Goal: Browse casually

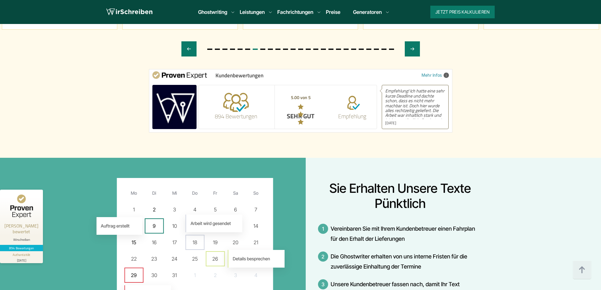
scroll to position [3605, 0]
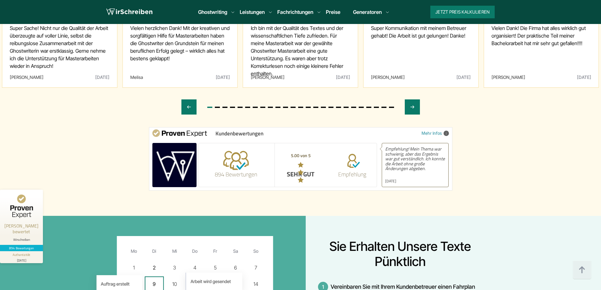
scroll to position [3605, 0]
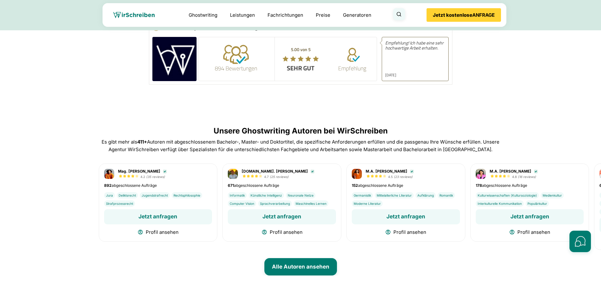
scroll to position [2361, 0]
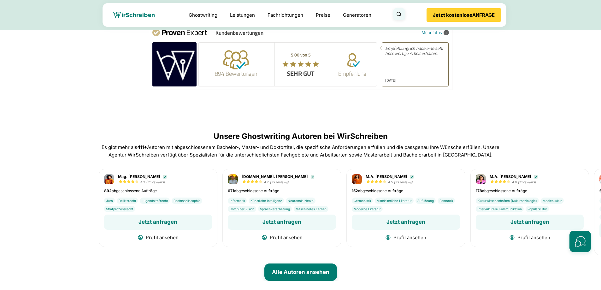
drag, startPoint x: 300, startPoint y: 66, endPoint x: 288, endPoint y: 68, distance: 12.1
click at [288, 67] on span at bounding box center [301, 64] width 38 height 6
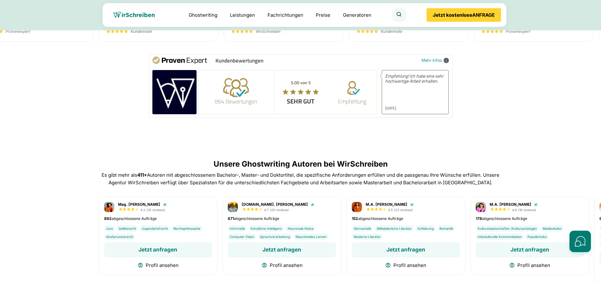
scroll to position [2331, 0]
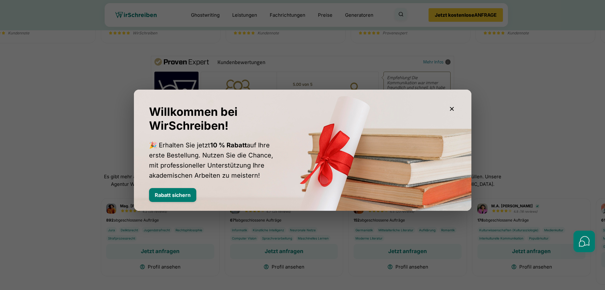
click at [453, 110] on icon "button" at bounding box center [452, 109] width 4 height 4
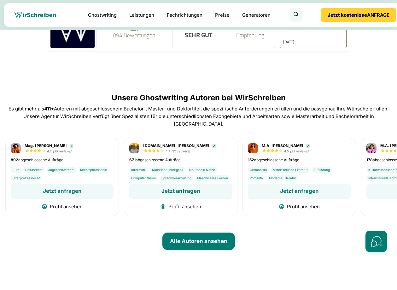
scroll to position [2336, 0]
